Goal: Check status: Check status

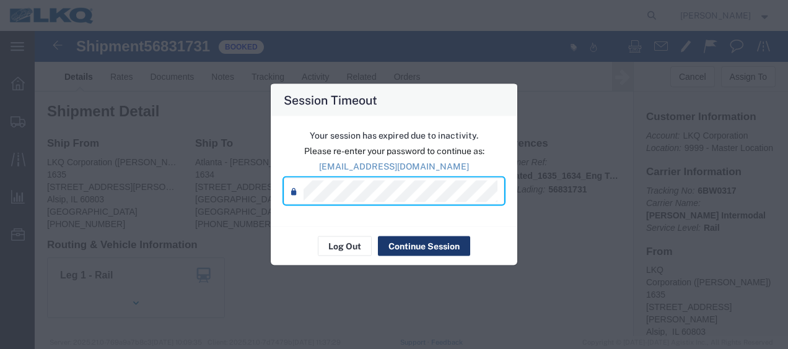
click at [410, 240] on button "Continue Session" at bounding box center [424, 247] width 92 height 20
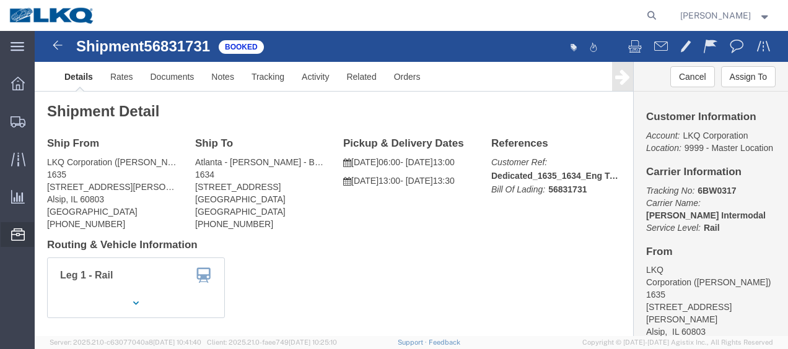
click at [0, 0] on span "Location Appointment" at bounding box center [0, 0] width 0 height 0
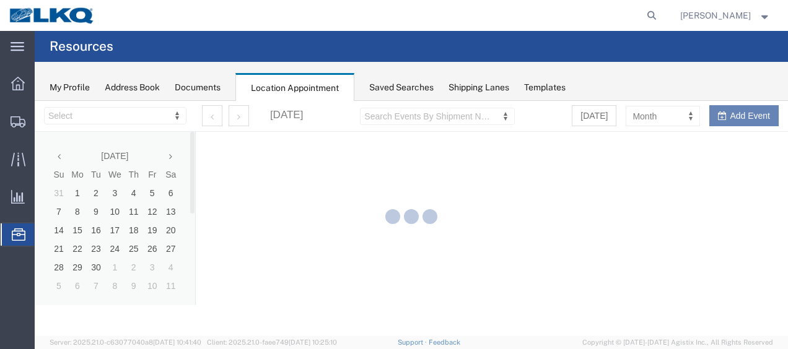
select select "27578"
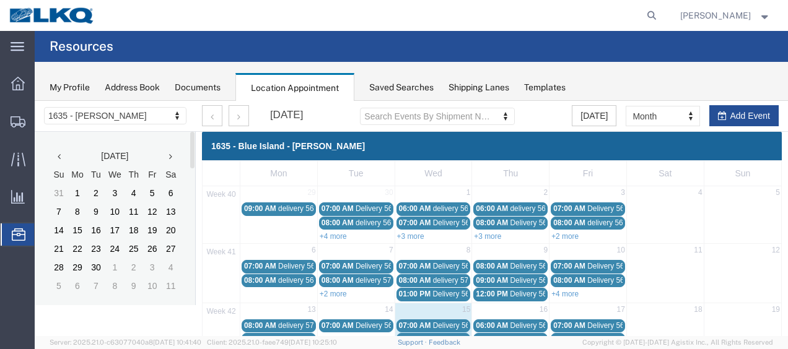
click at [172, 157] on icon at bounding box center [170, 156] width 3 height 9
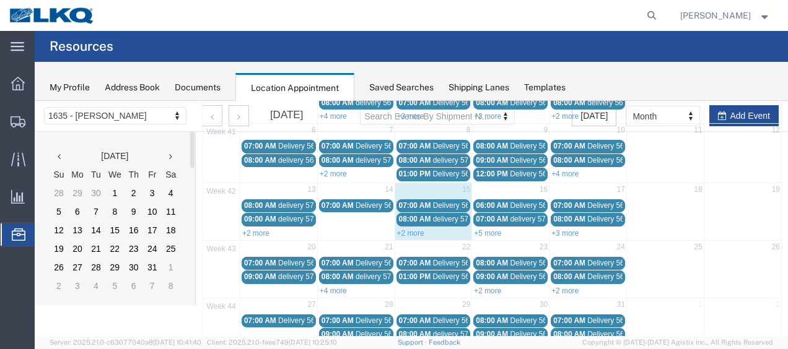
scroll to position [124, 0]
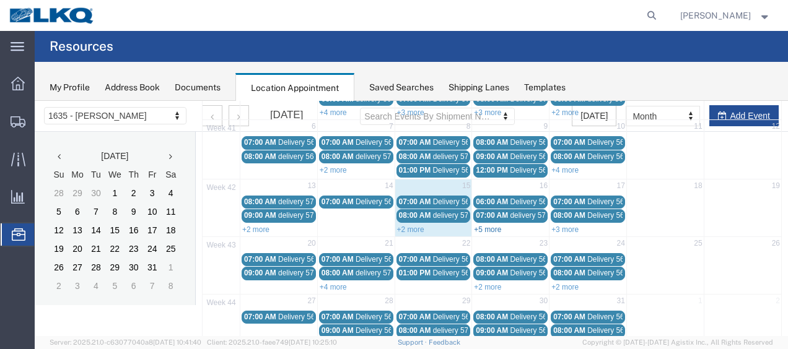
click at [490, 226] on link "+5 more" at bounding box center [487, 230] width 27 height 9
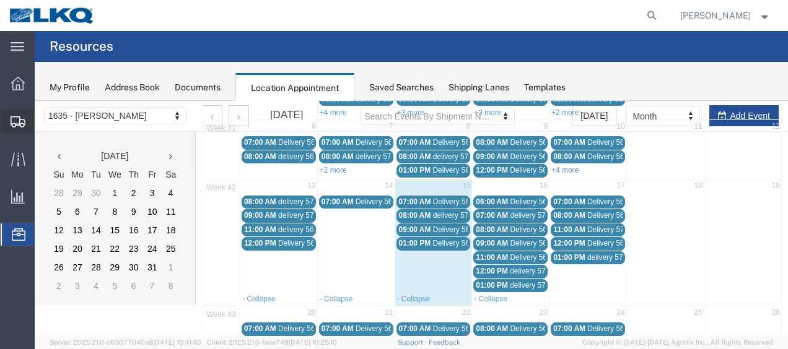
click at [0, 0] on span "Shipment Manager" at bounding box center [0, 0] width 0 height 0
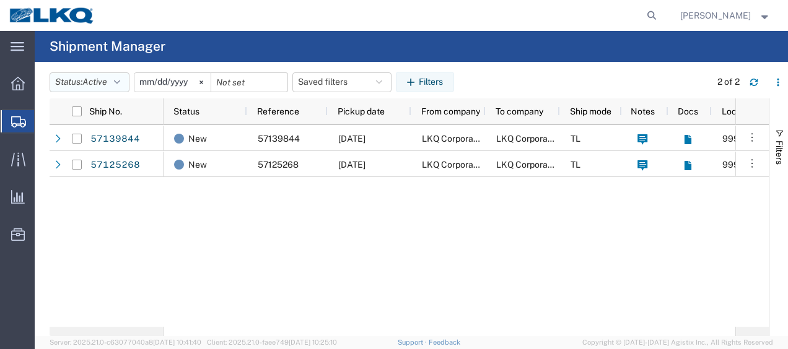
click at [125, 83] on button "Status: Active" at bounding box center [90, 82] width 80 height 20
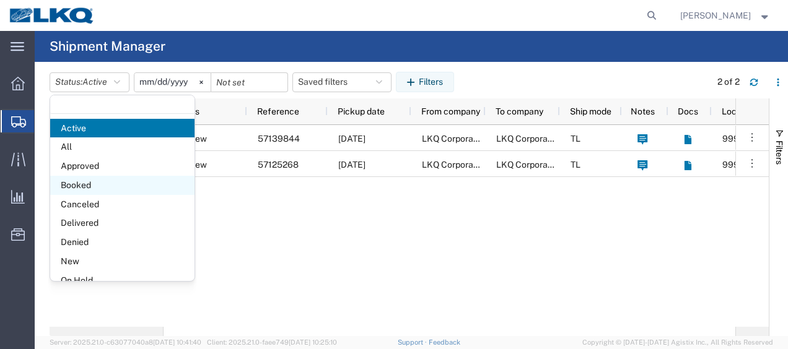
click at [103, 185] on span "Booked" at bounding box center [122, 185] width 144 height 19
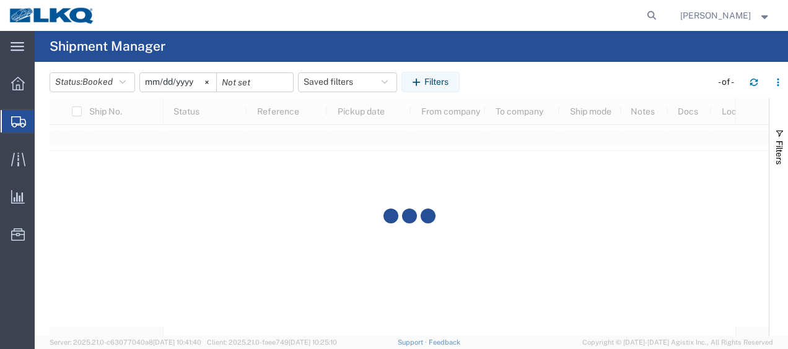
click at [151, 79] on input "[DATE]" at bounding box center [178, 82] width 76 height 19
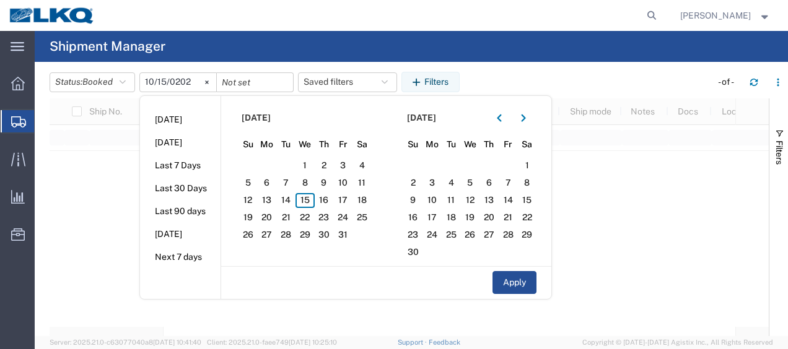
type input "[DATE]"
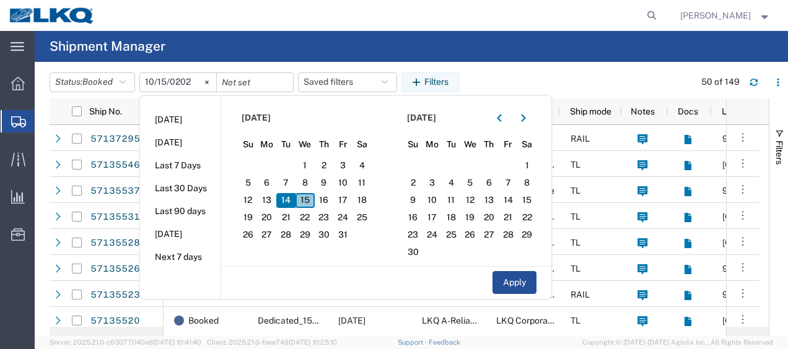
click at [315, 199] on span "15" at bounding box center [305, 200] width 19 height 15
click at [323, 198] on span "16" at bounding box center [324, 200] width 19 height 15
click at [525, 285] on button "Apply" at bounding box center [515, 282] width 44 height 23
type input "[DATE]"
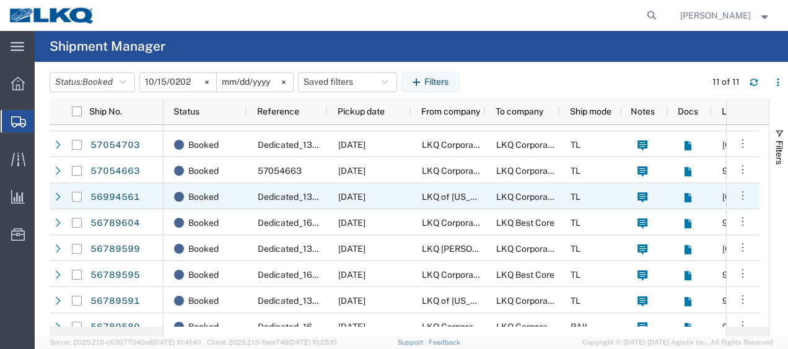
scroll to position [84, 0]
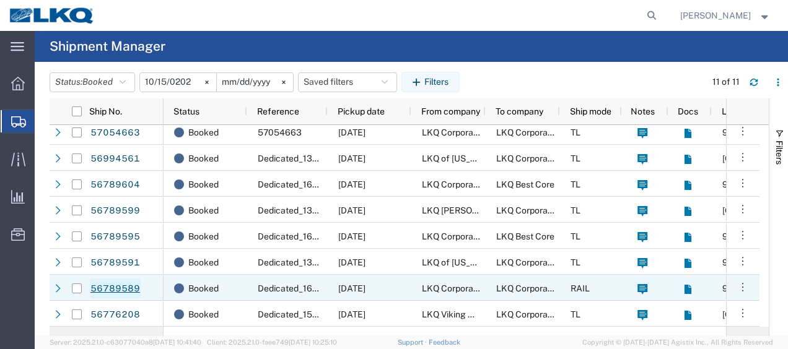
click at [126, 287] on link "56789589" at bounding box center [115, 289] width 51 height 20
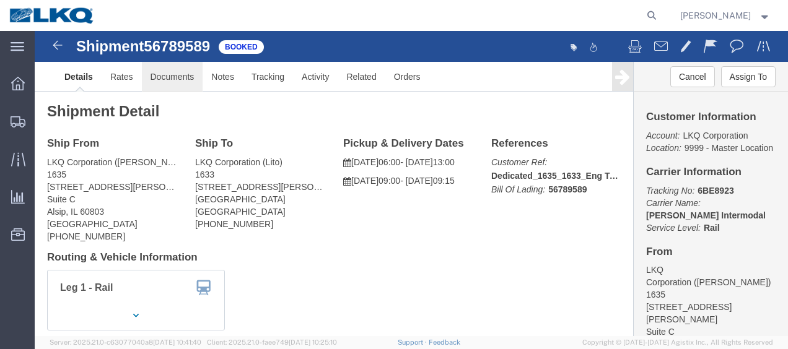
click link "Documents"
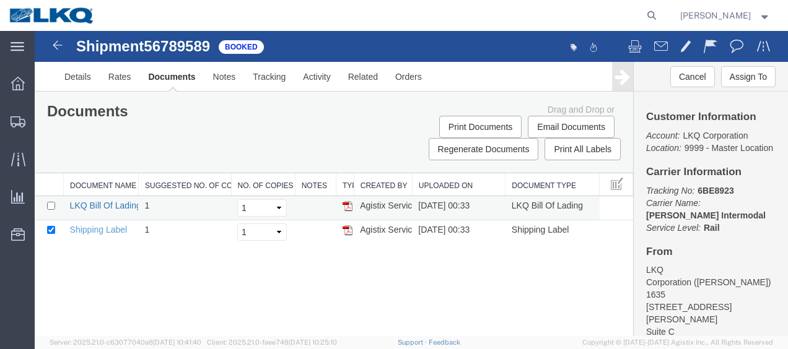
click at [119, 202] on link "LKQ Bill Of Lading" at bounding box center [105, 206] width 71 height 10
click at [54, 48] on img at bounding box center [57, 45] width 15 height 15
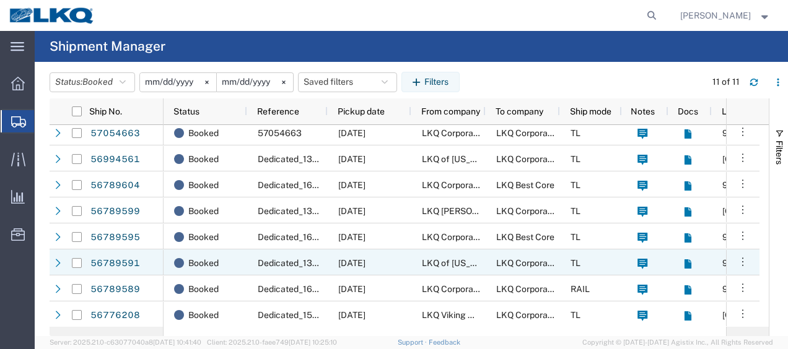
scroll to position [84, 0]
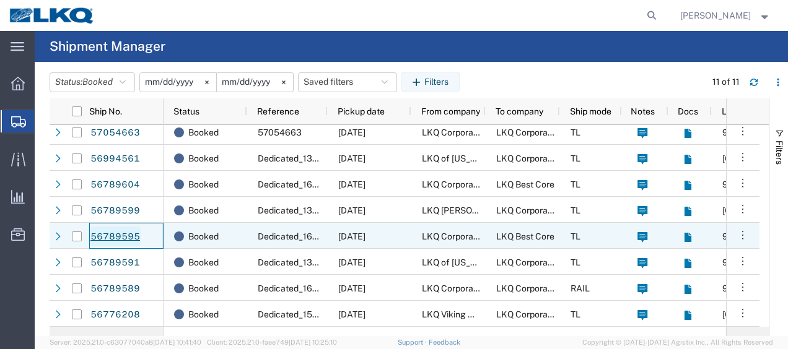
click at [102, 233] on link "56789595" at bounding box center [115, 237] width 51 height 20
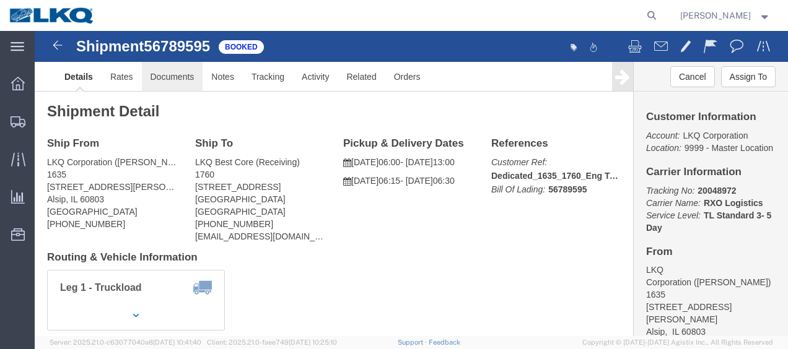
click link "Documents"
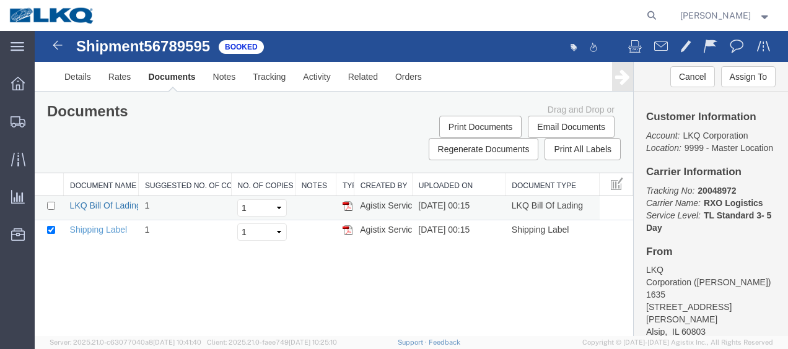
click at [94, 204] on link "LKQ Bill Of Lading" at bounding box center [105, 206] width 71 height 10
click at [59, 45] on img at bounding box center [57, 45] width 15 height 15
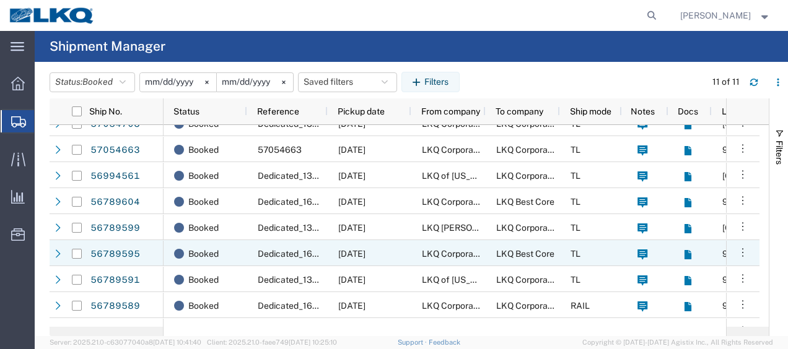
scroll to position [84, 0]
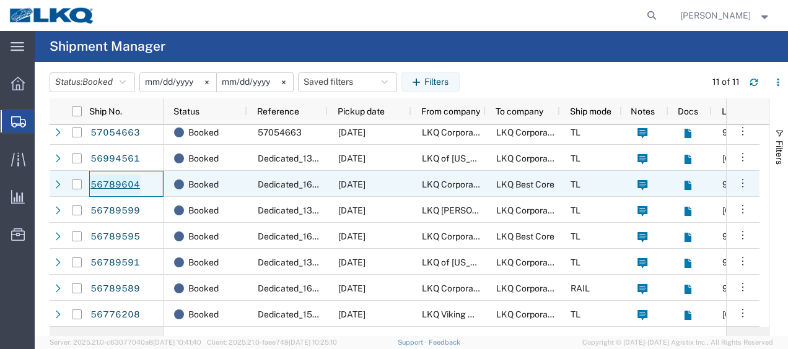
click at [115, 182] on link "56789604" at bounding box center [115, 185] width 51 height 20
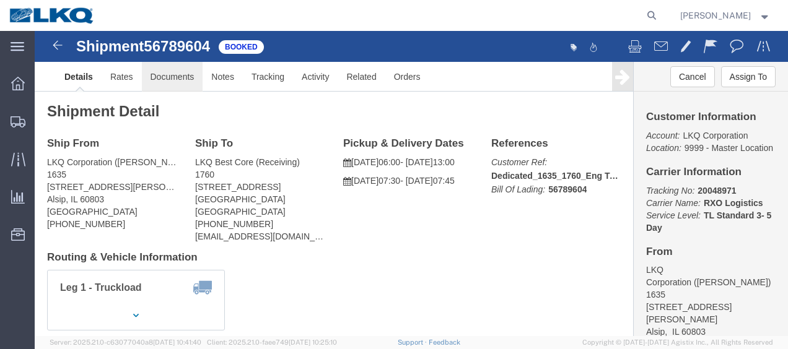
click link "Documents"
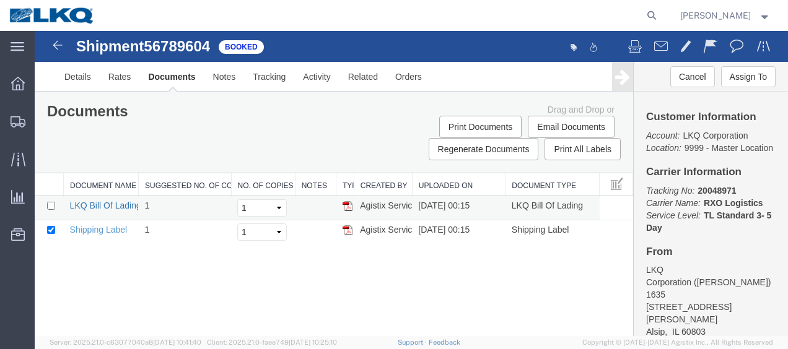
click at [99, 204] on link "LKQ Bill Of Lading" at bounding box center [105, 206] width 71 height 10
click at [61, 46] on img at bounding box center [57, 45] width 15 height 15
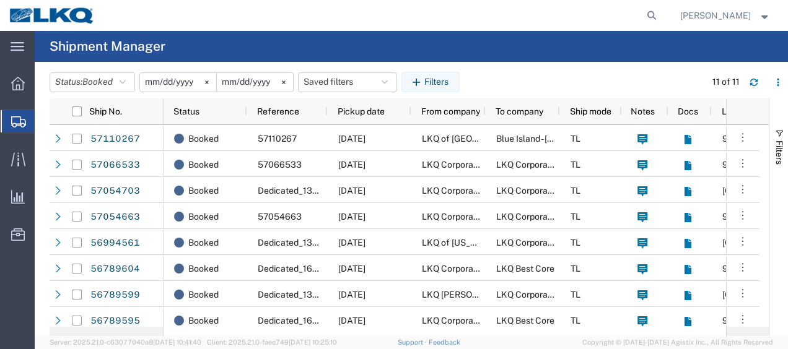
click at [770, 20] on span "[PERSON_NAME]" at bounding box center [725, 16] width 90 height 14
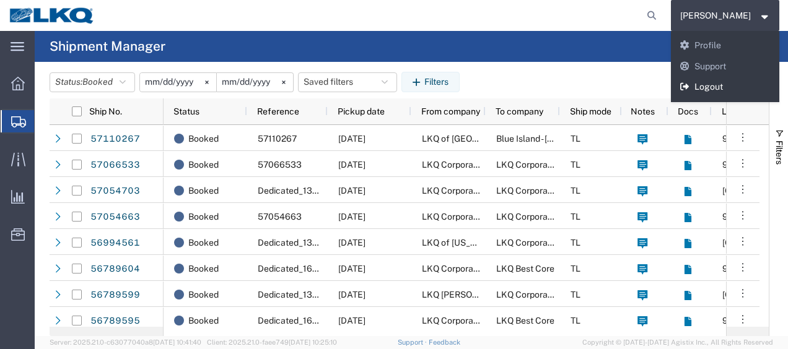
click at [722, 86] on link "Logout" at bounding box center [725, 87] width 109 height 21
